Goal: Task Accomplishment & Management: Use online tool/utility

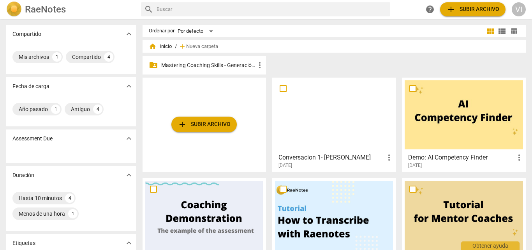
click at [219, 64] on p "Mastering Coaching Skills - Generación 31" at bounding box center [208, 65] width 94 height 8
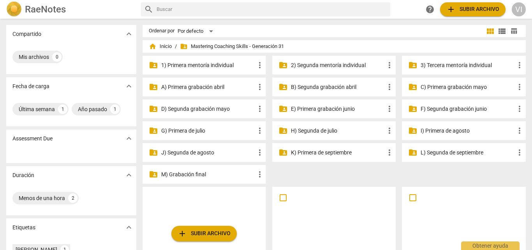
click at [476, 62] on p "3) Tercera mentoría individual" at bounding box center [468, 65] width 94 height 8
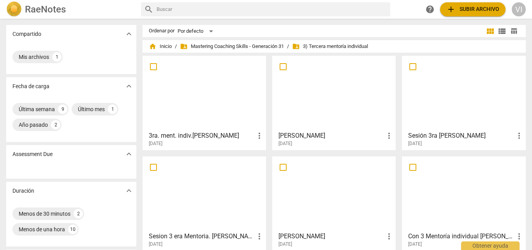
click at [207, 99] on div at bounding box center [204, 92] width 118 height 69
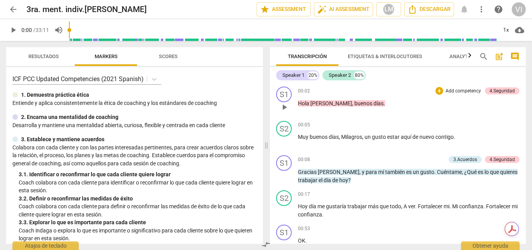
click at [468, 92] on p "Add competency" at bounding box center [463, 91] width 37 height 7
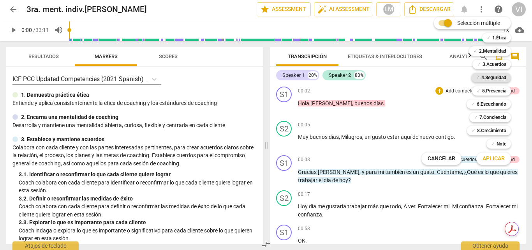
click at [488, 80] on b "4.Seguridad" at bounding box center [494, 77] width 25 height 9
click at [492, 162] on span "Aplicar" at bounding box center [494, 159] width 22 height 8
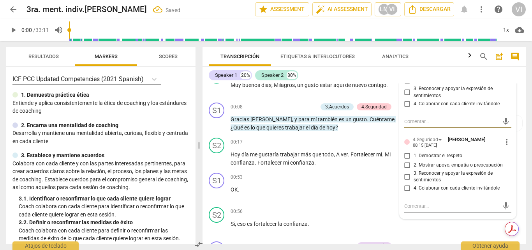
scroll to position [39, 0]
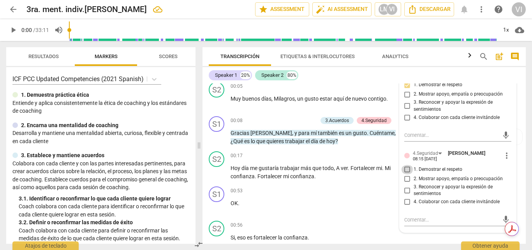
click at [404, 171] on input "1. Demostrar el respeto" at bounding box center [407, 169] width 12 height 9
checkbox input "true"
click at [11, 28] on span "play_arrow" at bounding box center [13, 29] width 9 height 9
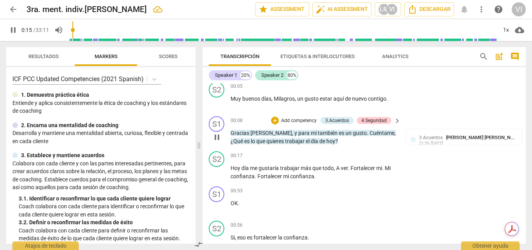
click at [295, 118] on p "Add competency" at bounding box center [299, 120] width 37 height 7
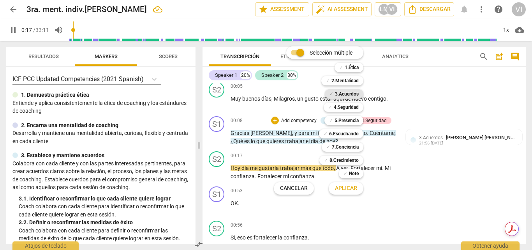
click at [355, 93] on b "3.Acuerdos" at bounding box center [347, 93] width 24 height 9
click at [345, 190] on span "Aplicar" at bounding box center [346, 188] width 22 height 8
type input "20"
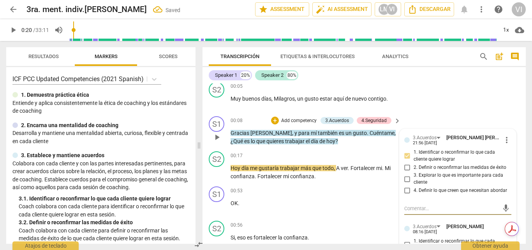
scroll to position [156, 0]
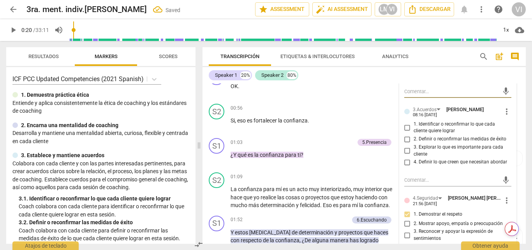
click at [405, 129] on input "1. Identificar o reconfirmar lo que cada cliente quiere lograr" at bounding box center [407, 127] width 12 height 9
checkbox input "true"
click at [13, 32] on span "play_arrow" at bounding box center [13, 29] width 9 height 9
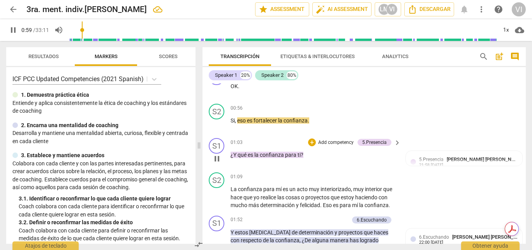
click at [339, 143] on p "Add competency" at bounding box center [336, 142] width 37 height 7
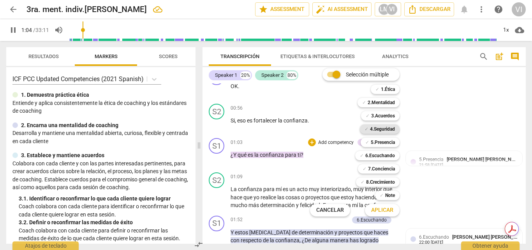
click at [387, 131] on b "4.Seguridad" at bounding box center [382, 128] width 25 height 9
click at [385, 142] on b "5.Presencia" at bounding box center [383, 142] width 24 height 9
click at [386, 156] on b "6.Escuchando" at bounding box center [380, 155] width 30 height 9
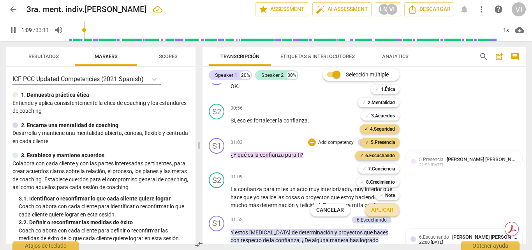
click at [385, 210] on span "Aplicar" at bounding box center [382, 210] width 22 height 8
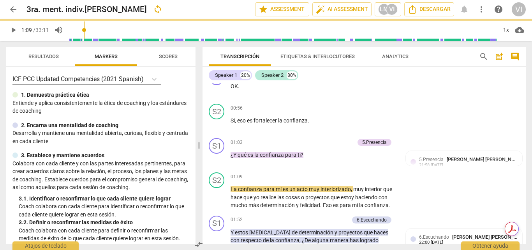
type input "69"
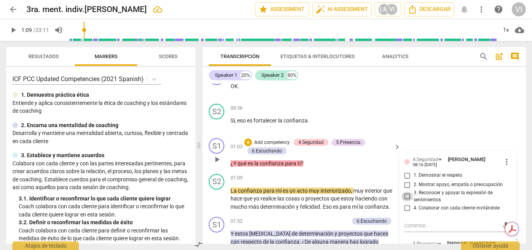
click at [406, 194] on input "3. Reconocer y apoyar la expresión de sentimientos" at bounding box center [407, 196] width 12 height 9
checkbox input "true"
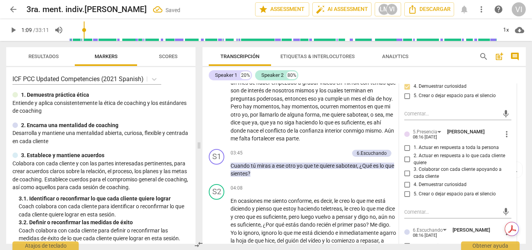
scroll to position [390, 0]
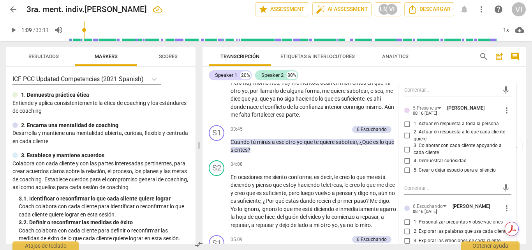
click at [406, 124] on input "1. Actuar en respuesta a toda la persona" at bounding box center [407, 123] width 12 height 9
checkbox input "true"
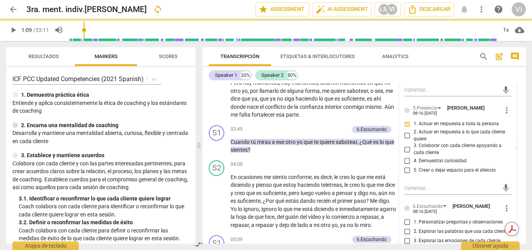
click at [408, 159] on input "4. Demuestrar curiosidad" at bounding box center [407, 160] width 12 height 9
checkbox input "true"
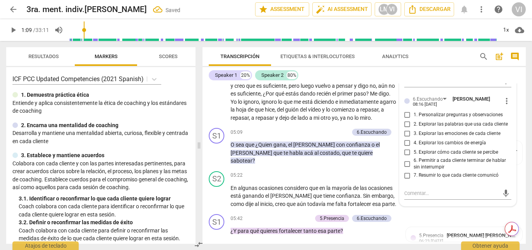
scroll to position [507, 0]
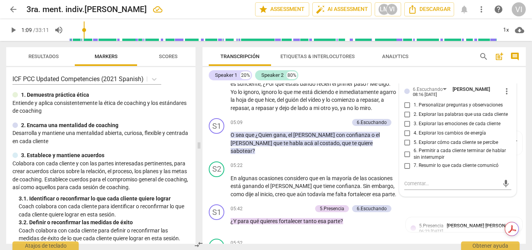
click at [407, 124] on input "3. Explorar las emociones de cada cliente" at bounding box center [407, 123] width 12 height 9
checkbox input "true"
click at [406, 154] on input "6. Permitir a cada cliente terminar de hablar sin interrumpir" at bounding box center [407, 153] width 12 height 9
checkbox input "true"
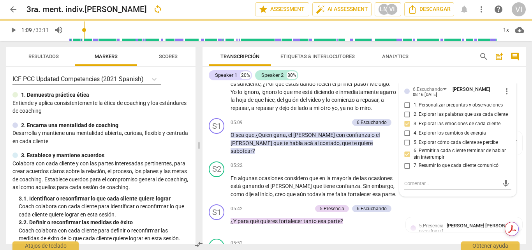
type input "69"
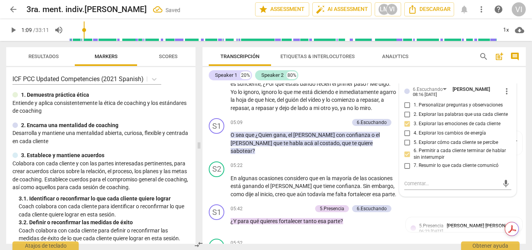
checkbox input "true"
click at [12, 30] on span "play_arrow" at bounding box center [13, 29] width 9 height 9
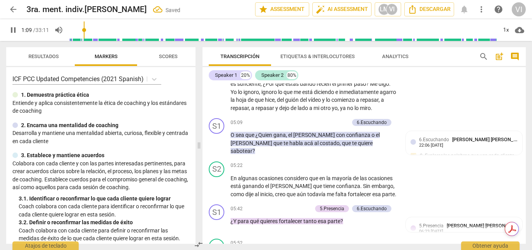
scroll to position [259, 0]
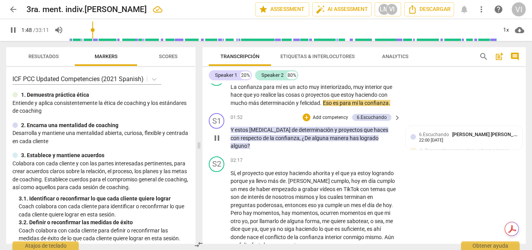
click at [321, 116] on p "Add competency" at bounding box center [330, 117] width 37 height 7
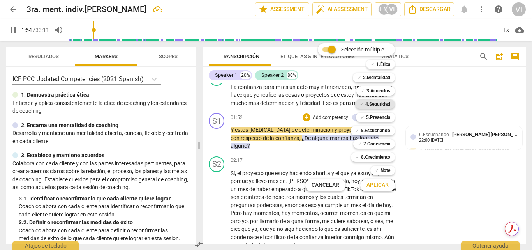
click at [382, 105] on b "4.Seguridad" at bounding box center [377, 103] width 25 height 9
click at [381, 116] on b "5.Presencia" at bounding box center [378, 117] width 24 height 9
click at [381, 128] on b "6.Escuchando" at bounding box center [376, 130] width 30 height 9
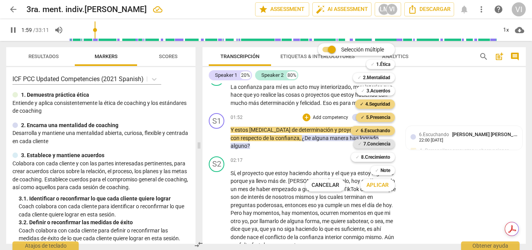
click at [381, 144] on b "7.Conciencia" at bounding box center [377, 143] width 27 height 9
click at [379, 185] on span "Aplicar" at bounding box center [378, 185] width 22 height 8
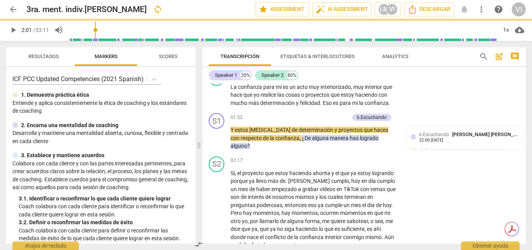
type input "122"
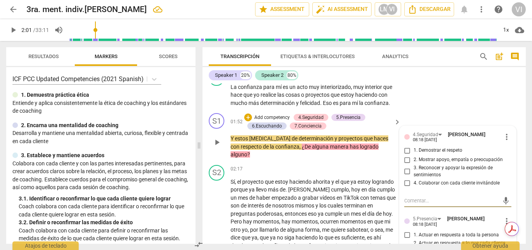
click at [406, 161] on input "2. Mostrar apoyo, empatía o preocupación" at bounding box center [407, 159] width 12 height 9
click at [405, 161] on input "2. Mostrar apoyo, empatía o preocupación" at bounding box center [407, 159] width 12 height 9
checkbox input "true"
click at [406, 172] on input "3. Reconocer y apoyar la expresión de sentimientos" at bounding box center [407, 171] width 12 height 9
checkbox input "true"
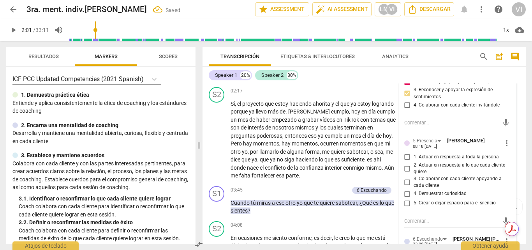
scroll to position [376, 0]
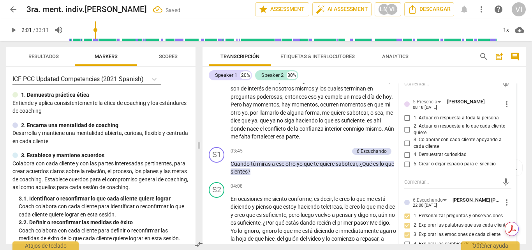
click at [406, 119] on input "1. Actuar en respuesta a toda la persona" at bounding box center [407, 117] width 12 height 9
checkbox input "true"
click at [406, 129] on input "2. Actuar en respuesta a lo que cada cliente quiere" at bounding box center [407, 129] width 12 height 9
checkbox input "true"
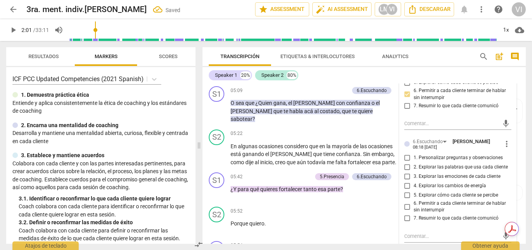
scroll to position [571, 0]
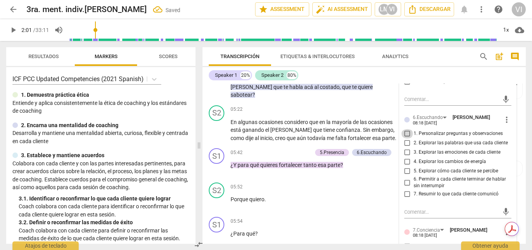
click at [406, 134] on input "1. Personalizar preguntas y observaciones" at bounding box center [407, 133] width 12 height 9
checkbox input "true"
click at [406, 171] on input "5. Explorar cómo cada cliente se percibe" at bounding box center [407, 170] width 12 height 9
checkbox input "true"
click at [406, 180] on input "6. Permitir a cada cliente terminar de hablar sin interrumpir" at bounding box center [407, 182] width 12 height 9
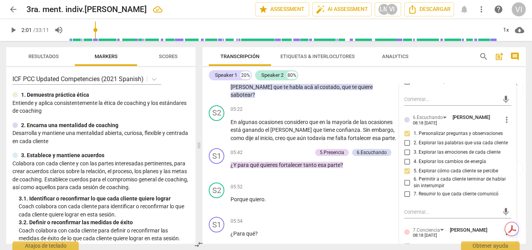
checkbox input "true"
click at [15, 30] on span "play_arrow" at bounding box center [13, 29] width 9 height 9
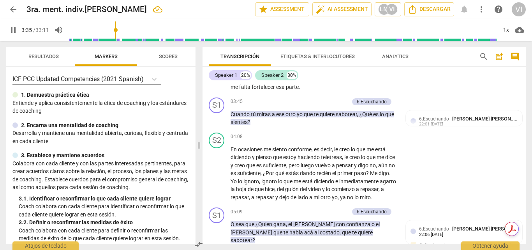
scroll to position [428, 0]
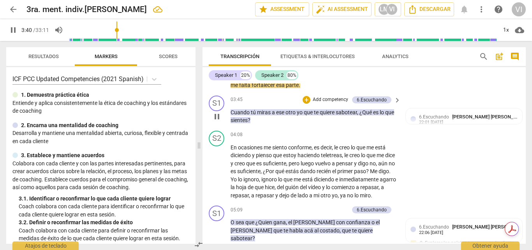
click at [340, 96] on p "Add competency" at bounding box center [330, 99] width 37 height 7
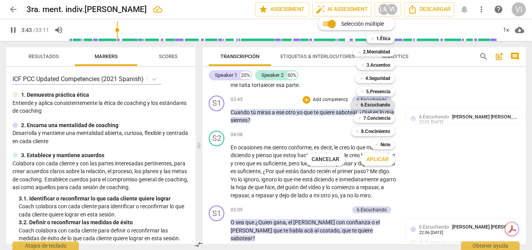
click at [380, 104] on b "6.Escuchando" at bounding box center [376, 104] width 30 height 9
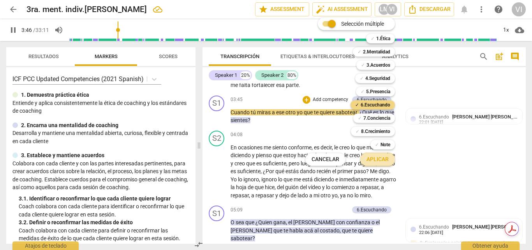
click at [378, 161] on span "Aplicar" at bounding box center [378, 159] width 22 height 8
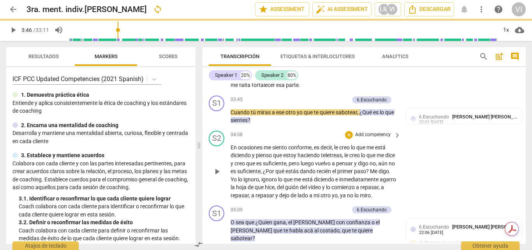
type input "226"
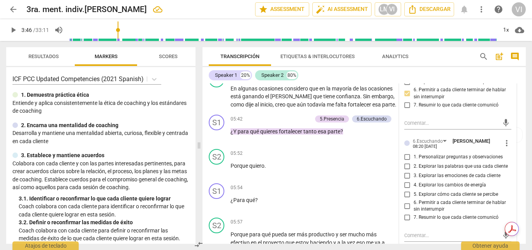
scroll to position [623, 0]
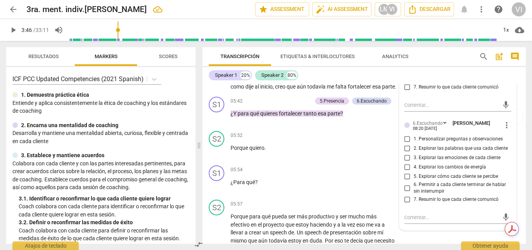
click at [406, 144] on input "2. Explorar las palabras que usa cada cliente" at bounding box center [407, 148] width 12 height 9
checkbox input "true"
click at [406, 153] on input "3. Explorar las emociones de cada cliente" at bounding box center [407, 157] width 12 height 9
checkbox input "true"
click at [9, 29] on span "play_arrow" at bounding box center [13, 29] width 9 height 9
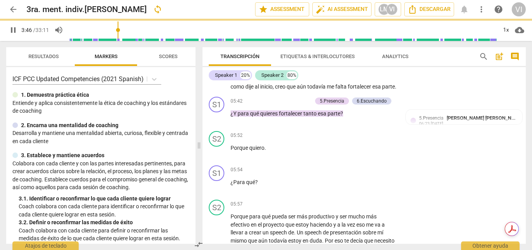
scroll to position [445, 0]
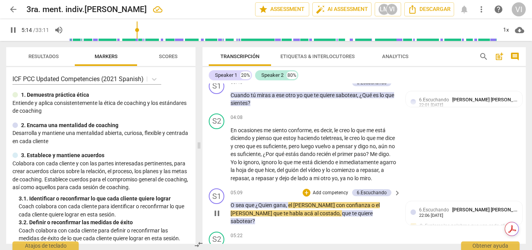
click at [339, 191] on p "Add competency" at bounding box center [330, 192] width 37 height 7
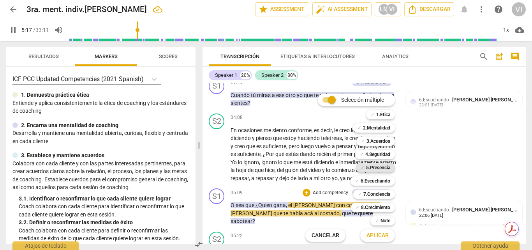
click at [381, 168] on b "5.Presencia" at bounding box center [378, 167] width 24 height 9
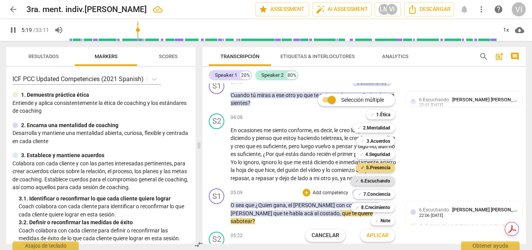
click at [381, 180] on b "6.Escuchando" at bounding box center [376, 180] width 30 height 9
click at [384, 237] on span "Aplicar" at bounding box center [378, 235] width 22 height 8
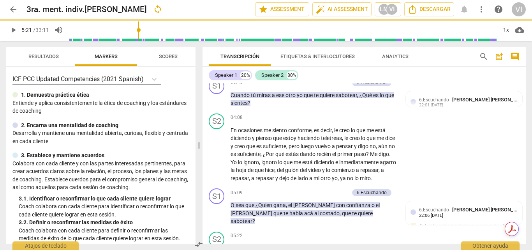
type input "322"
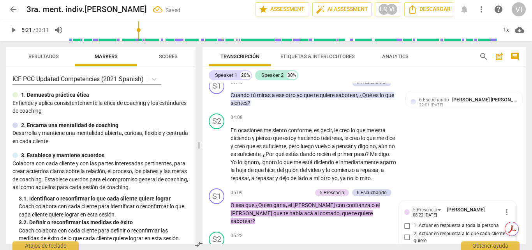
scroll to position [571, 0]
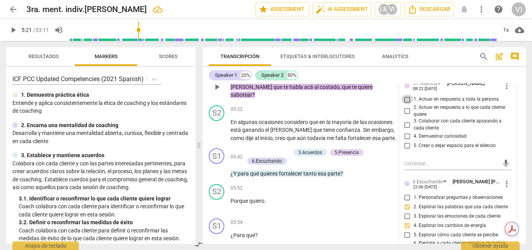
click at [405, 100] on input "1. Actuar en respuesta a toda la persona" at bounding box center [407, 99] width 12 height 9
checkbox input "true"
click at [406, 111] on input "2. Actuar en respuesta a lo que cada cliente quiere" at bounding box center [407, 110] width 12 height 9
checkbox input "true"
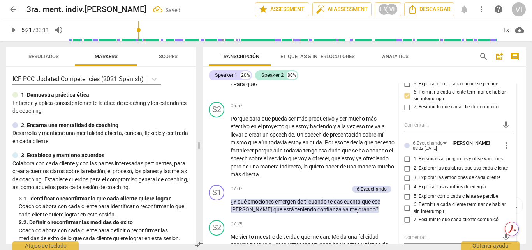
scroll to position [727, 0]
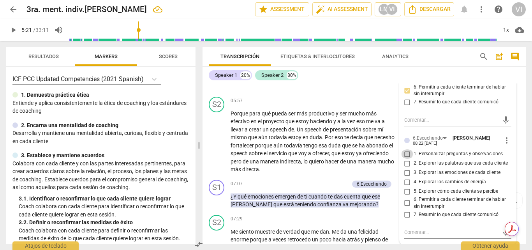
click at [409, 154] on input "1. Personalizar preguntas y observaciones" at bounding box center [407, 153] width 12 height 9
checkbox input "true"
click at [407, 191] on input "5. Explorar cómo cada cliente se percibe" at bounding box center [407, 191] width 12 height 9
checkbox input "true"
click at [13, 31] on span "play_arrow" at bounding box center [13, 29] width 9 height 9
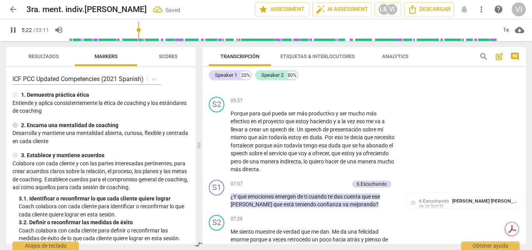
scroll to position [598, 0]
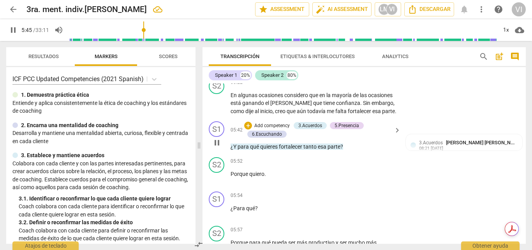
click at [282, 122] on p "Add competency" at bounding box center [272, 125] width 37 height 7
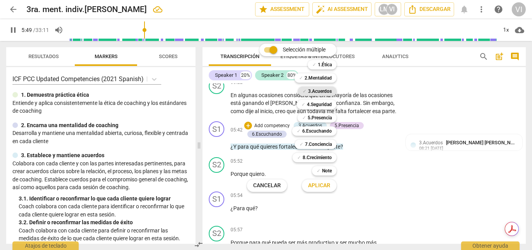
click at [319, 90] on b "3.Acuerdos" at bounding box center [320, 90] width 24 height 9
click at [319, 187] on span "Aplicar" at bounding box center [319, 186] width 22 height 8
type input "352"
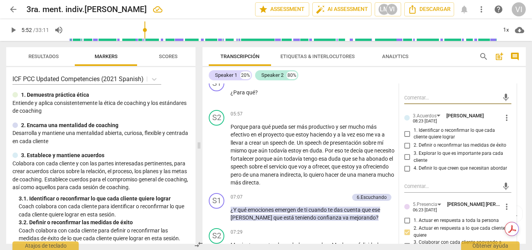
scroll to position [715, 0]
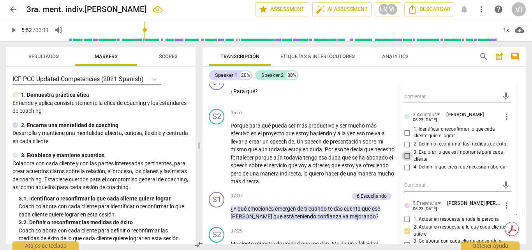
click at [408, 151] on input "3. Explorar lo que es importante para cada cliente" at bounding box center [407, 155] width 12 height 9
checkbox input "true"
click at [14, 33] on span "play_arrow" at bounding box center [13, 29] width 9 height 9
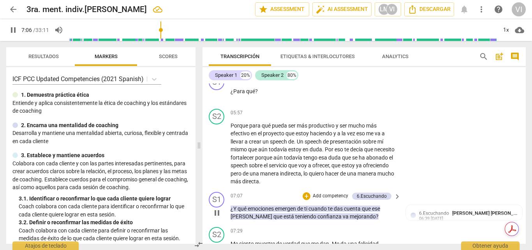
click at [342, 192] on p "Add competency" at bounding box center [330, 195] width 37 height 7
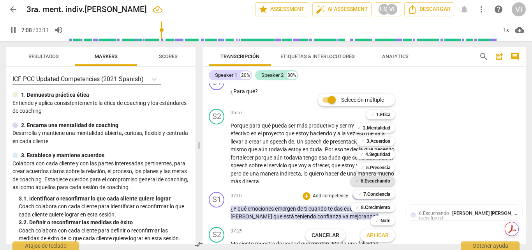
click at [378, 181] on b "6.Escuchando" at bounding box center [376, 180] width 30 height 9
click at [375, 235] on span "Aplicar" at bounding box center [378, 235] width 22 height 8
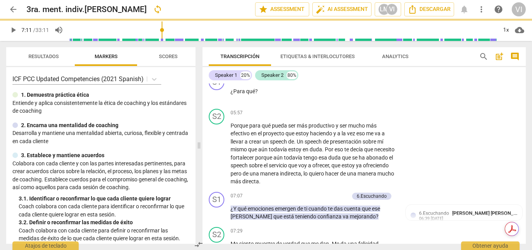
type input "431"
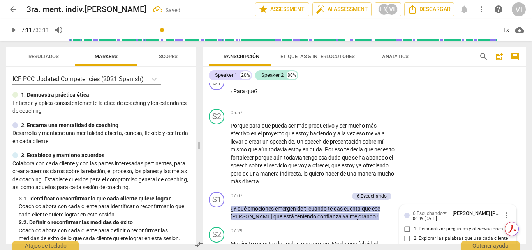
scroll to position [851, 0]
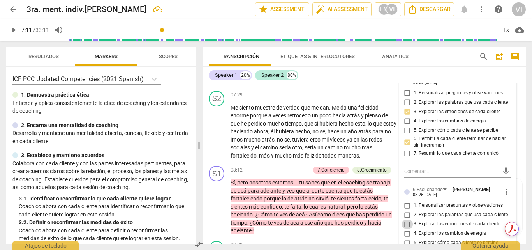
click at [406, 219] on input "3. Explorar las emociones de cada cliente" at bounding box center [407, 223] width 12 height 9
checkbox input "true"
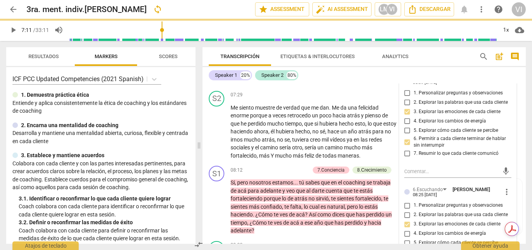
click at [407, 238] on input "5. Explorar cómo cada cliente se percibe" at bounding box center [407, 242] width 12 height 9
checkbox input "true"
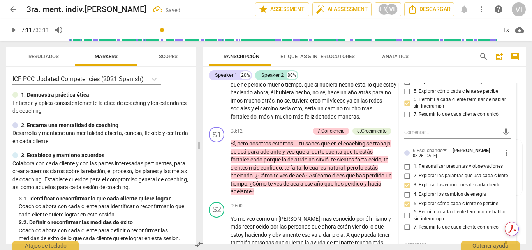
scroll to position [929, 0]
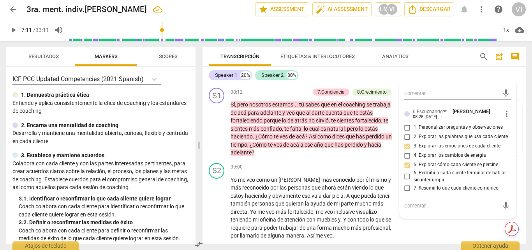
click at [405, 172] on input "6. Permitir a cada cliente terminar de hablar sin interrumpir" at bounding box center [407, 176] width 12 height 9
checkbox input "true"
click at [13, 28] on span "play_arrow" at bounding box center [13, 29] width 9 height 9
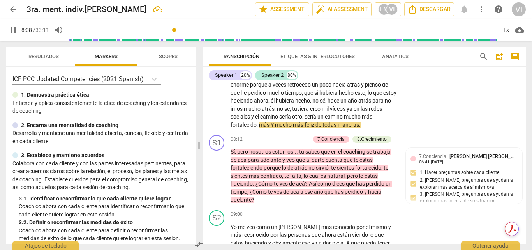
scroll to position [890, 0]
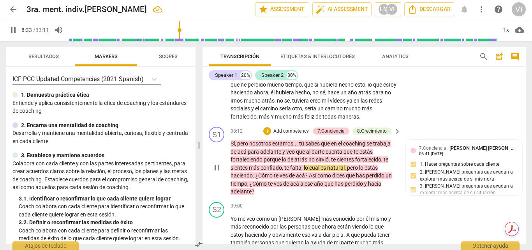
click at [292, 128] on p "Add competency" at bounding box center [291, 131] width 37 height 7
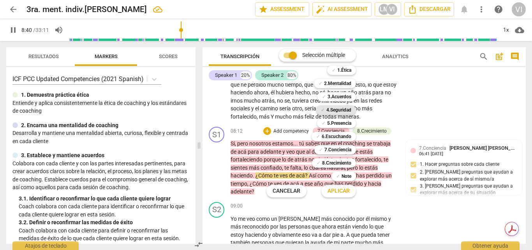
click at [345, 109] on b "4.Seguridad" at bounding box center [339, 109] width 25 height 9
click at [345, 150] on b "7.Conciencia" at bounding box center [338, 149] width 27 height 9
click at [345, 162] on b "8.Сrecimiento" at bounding box center [336, 162] width 29 height 9
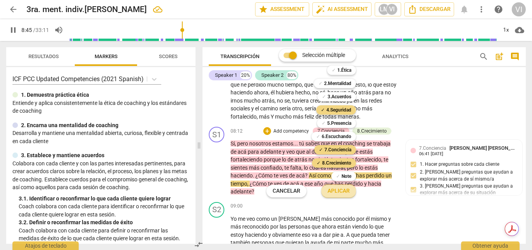
click at [344, 191] on span "Aplicar" at bounding box center [339, 191] width 22 height 8
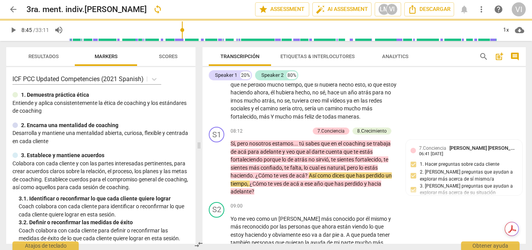
type input "526"
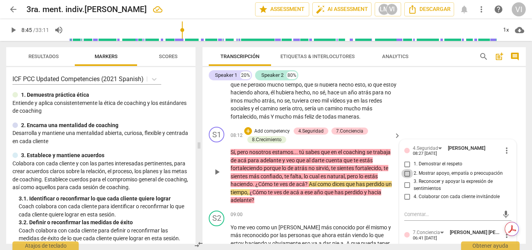
click at [406, 169] on input "2. Mostrar apoyo, empatía o preocupación" at bounding box center [407, 173] width 12 height 9
checkbox input "true"
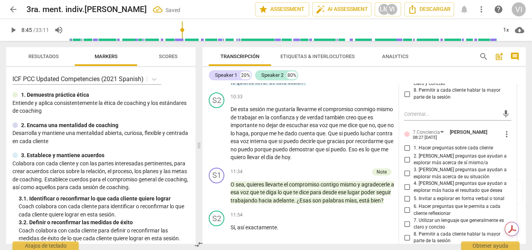
scroll to position [1163, 0]
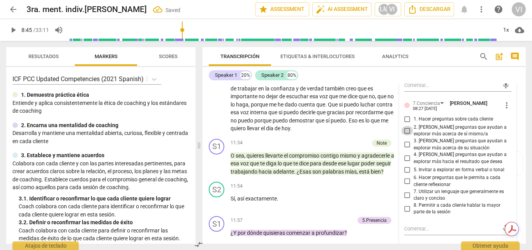
click at [404, 126] on input "2. [PERSON_NAME] preguntas que ayudan a explorar más acerca de sí mismo/a" at bounding box center [407, 130] width 12 height 9
checkbox input "true"
click at [405, 140] on input "3. [PERSON_NAME] preguntas que ayudan a explorar más acerca de su situación" at bounding box center [407, 144] width 12 height 9
checkbox input "true"
click at [405, 154] on input "4. [PERSON_NAME] preguntas que ayudan a explorar más hacia el resultado que des…" at bounding box center [407, 158] width 12 height 9
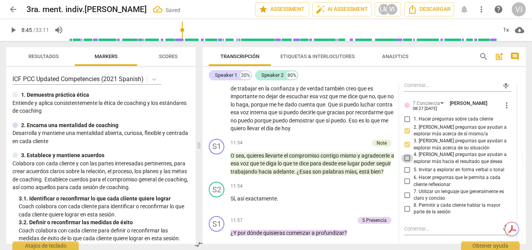
checkbox input "true"
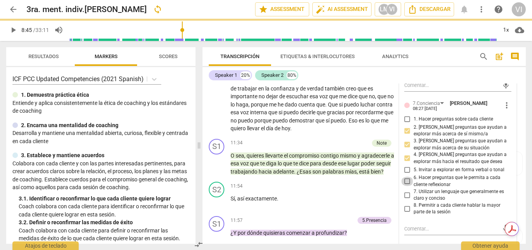
click at [407, 177] on input "6. Hacer preguntas que le permita a cada cliente reflexionar" at bounding box center [407, 181] width 12 height 9
checkbox input "true"
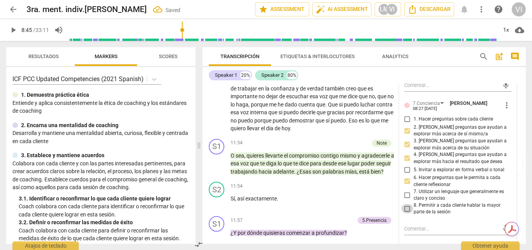
click at [407, 204] on input "8. Permitir a cada cliente hablar la mayor parte de la sesión" at bounding box center [407, 208] width 12 height 9
checkbox input "true"
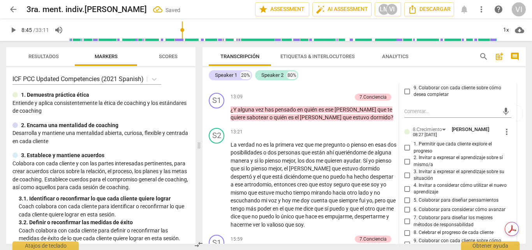
scroll to position [1435, 0]
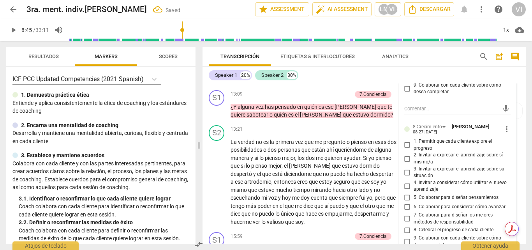
click at [407, 140] on input "1. Permitir que cada cliente explore el progreso" at bounding box center [407, 144] width 12 height 9
checkbox input "true"
click at [406, 154] on input "2. Invitar a expresar el aprendizaje sobre sí mismo/a" at bounding box center [407, 158] width 12 height 9
checkbox input "true"
click at [12, 30] on span "play_arrow" at bounding box center [13, 29] width 9 height 9
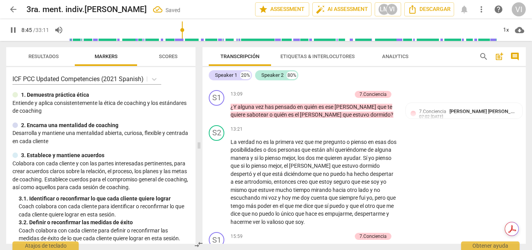
scroll to position [979, 0]
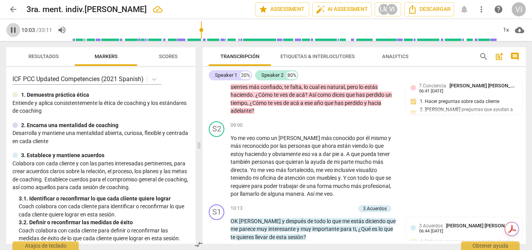
click at [12, 32] on span "pause" at bounding box center [13, 29] width 9 height 9
type input "604"
